Goal: Task Accomplishment & Management: Use online tool/utility

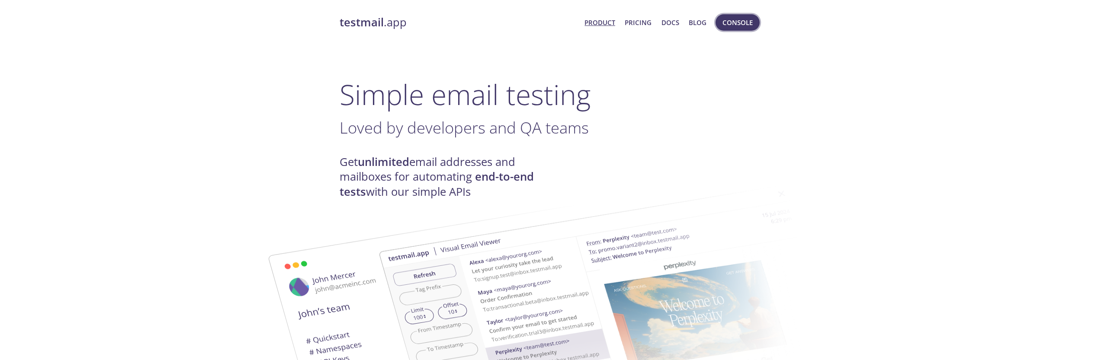
click at [725, 26] on span "Console" at bounding box center [737, 22] width 30 height 11
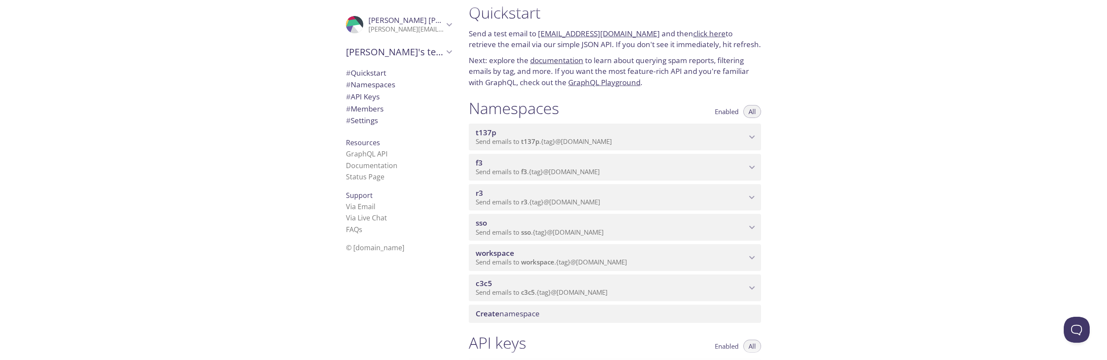
scroll to position [16, 0]
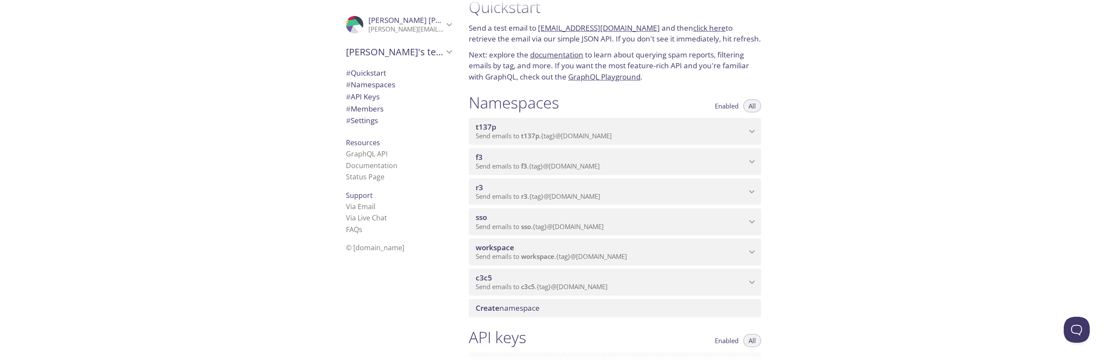
click at [521, 231] on div "sso Send emails to sso . {tag} @[DOMAIN_NAME]" at bounding box center [615, 222] width 292 height 27
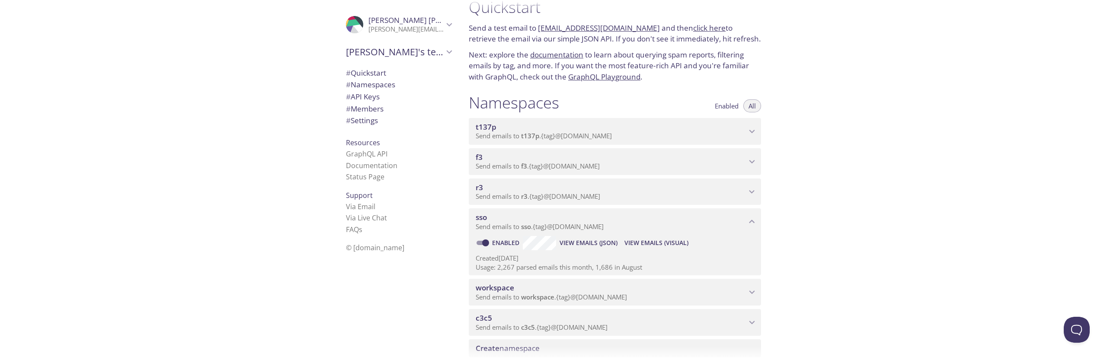
click at [639, 242] on span "View Emails (Visual)" at bounding box center [657, 243] width 64 height 10
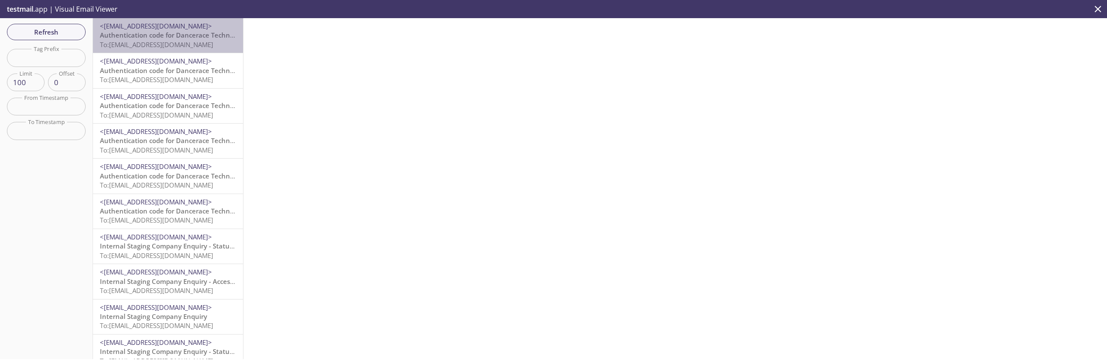
click at [173, 41] on span "To: [EMAIL_ADDRESS][DOMAIN_NAME]" at bounding box center [156, 44] width 113 height 9
